Goal: Task Accomplishment & Management: Use online tool/utility

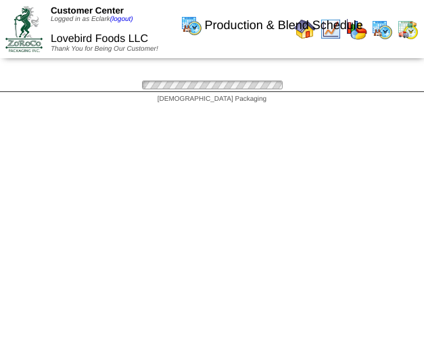
scroll to position [43, 0]
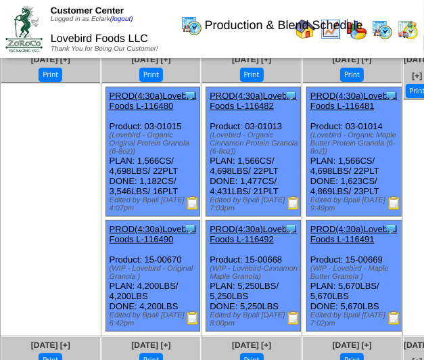
click at [192, 210] on img at bounding box center [193, 203] width 14 height 14
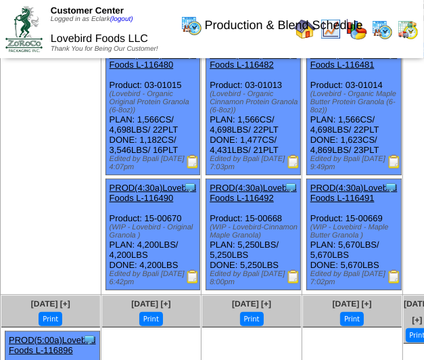
scroll to position [92, 0]
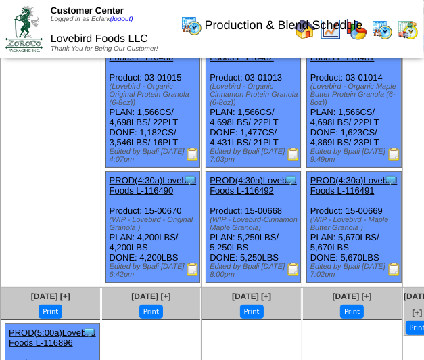
click at [187, 276] on img at bounding box center [193, 270] width 14 height 14
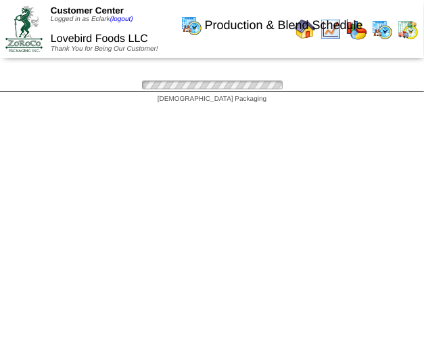
scroll to position [92, 0]
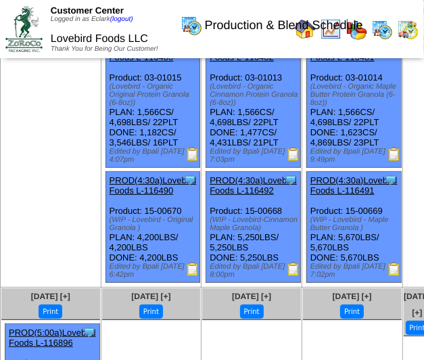
click at [395, 161] on img at bounding box center [395, 155] width 14 height 14
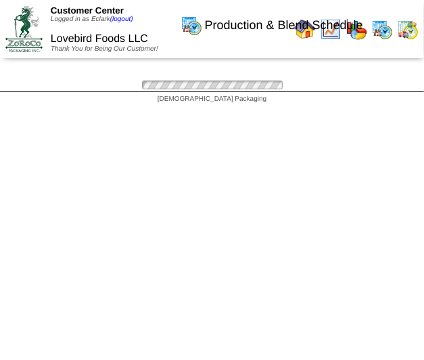
scroll to position [92, 0]
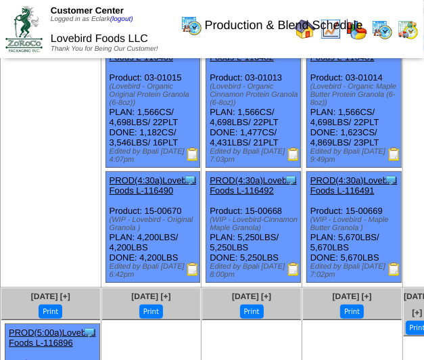
click at [393, 276] on img at bounding box center [395, 270] width 14 height 14
